Goal: Information Seeking & Learning: Learn about a topic

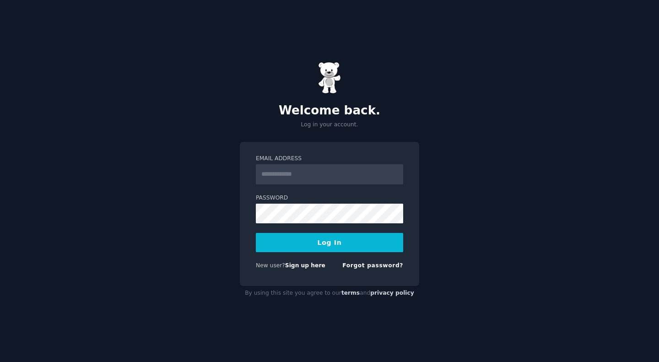
click at [278, 171] on input "Email Address" at bounding box center [329, 174] width 147 height 20
type input "**********"
click at [331, 239] on button "Log In" at bounding box center [329, 242] width 147 height 19
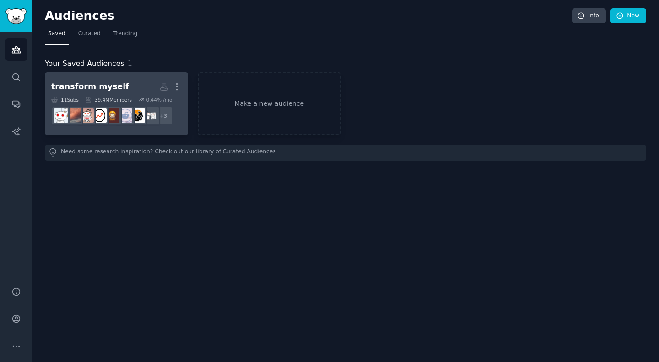
click at [125, 89] on h2 "transform myself More" at bounding box center [116, 87] width 130 height 16
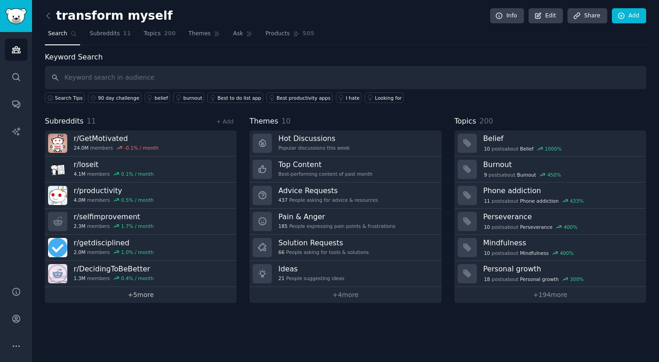
click at [162, 292] on link "+ 5 more" at bounding box center [141, 295] width 192 height 16
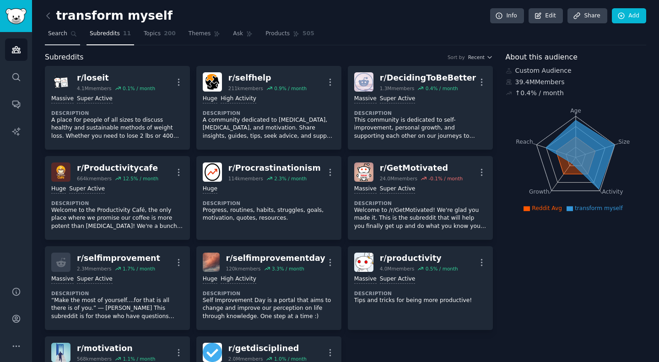
click at [60, 28] on link "Search" at bounding box center [62, 36] width 35 height 19
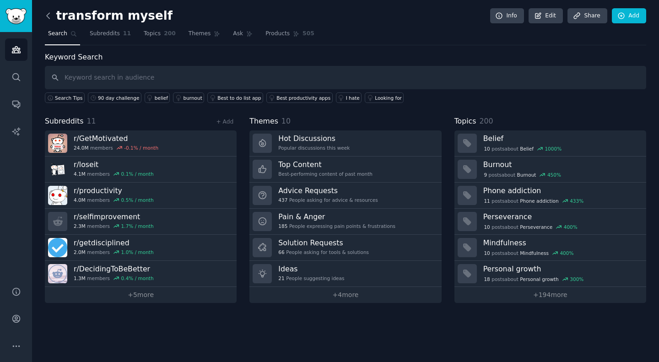
click at [47, 12] on icon at bounding box center [48, 16] width 10 height 10
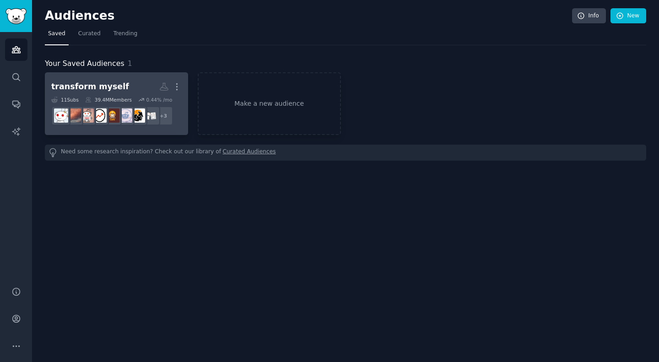
click at [121, 83] on h2 "transform myself More" at bounding box center [116, 87] width 130 height 16
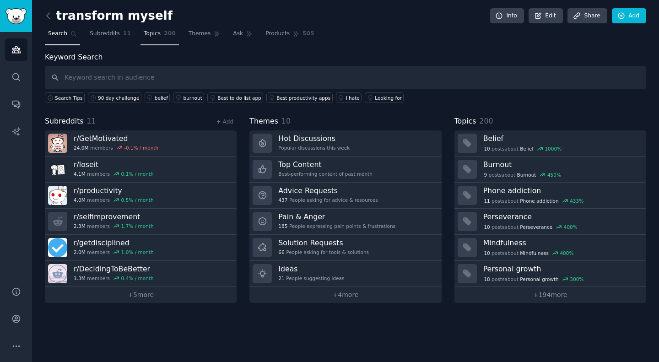
click at [152, 40] on link "Topics 200" at bounding box center [160, 36] width 38 height 19
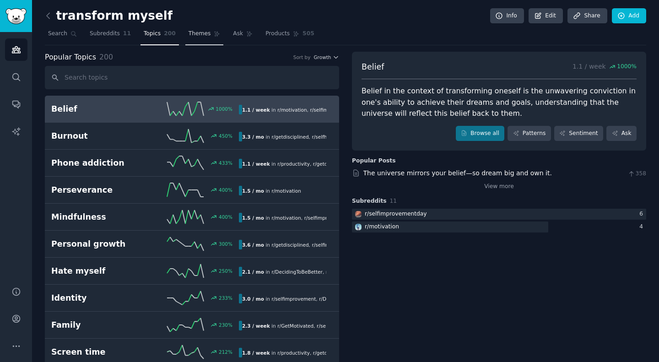
click at [193, 35] on span "Themes" at bounding box center [200, 34] width 22 height 8
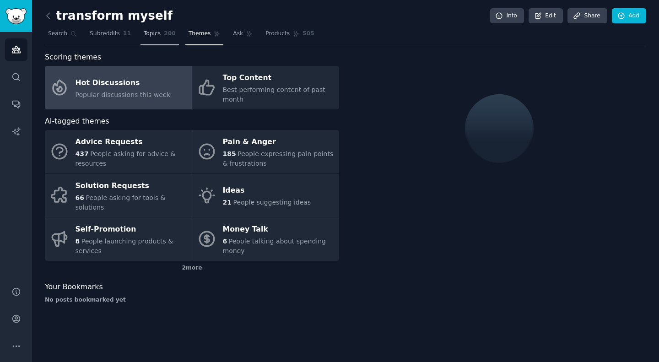
click at [164, 31] on span "200" at bounding box center [170, 34] width 12 height 8
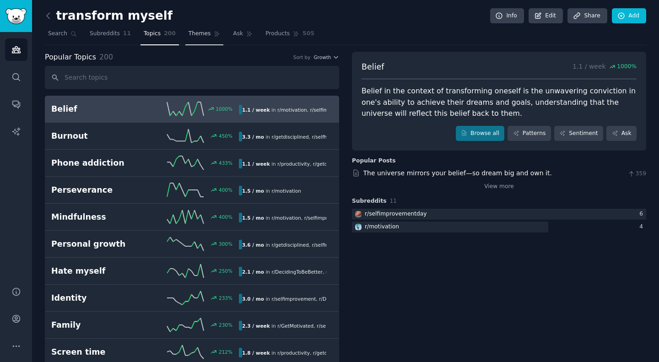
click at [194, 30] on span "Themes" at bounding box center [200, 34] width 22 height 8
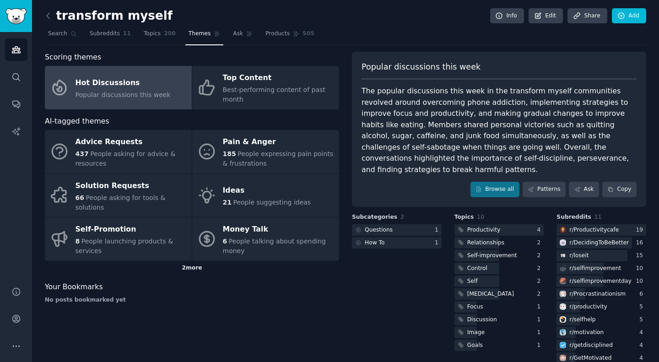
click at [198, 261] on div "2 more" at bounding box center [192, 268] width 294 height 15
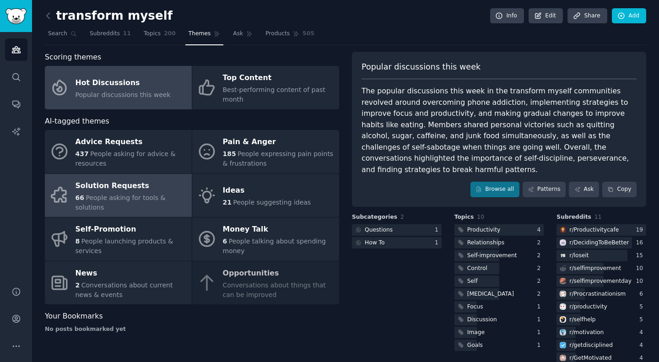
scroll to position [4, 0]
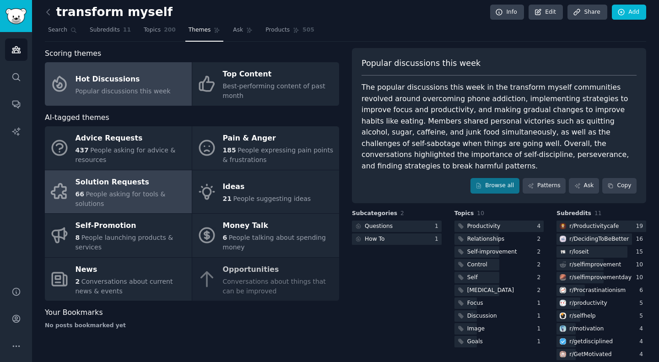
click at [144, 190] on span "People asking for tools & solutions" at bounding box center [121, 198] width 90 height 17
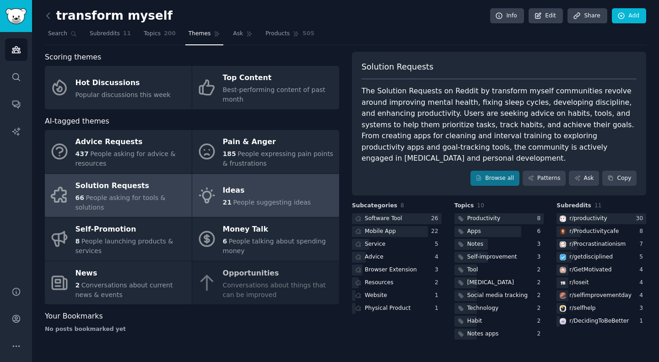
click at [260, 184] on div "Ideas" at bounding box center [267, 191] width 88 height 15
